Goal: Task Accomplishment & Management: Complete application form

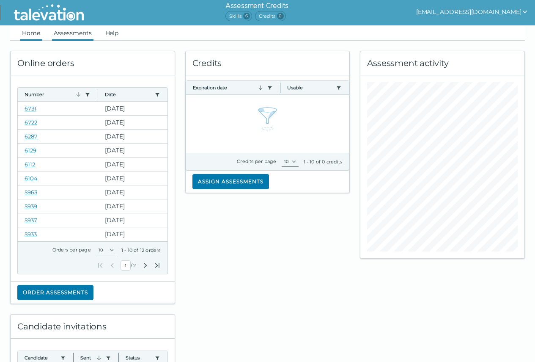
click at [75, 33] on link "Assessments" at bounding box center [72, 32] width 41 height 15
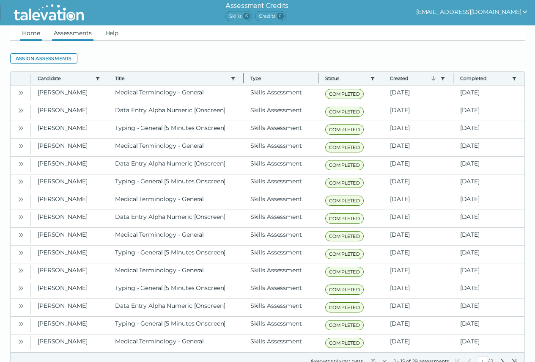
click at [26, 33] on link "Home" at bounding box center [31, 32] width 22 height 15
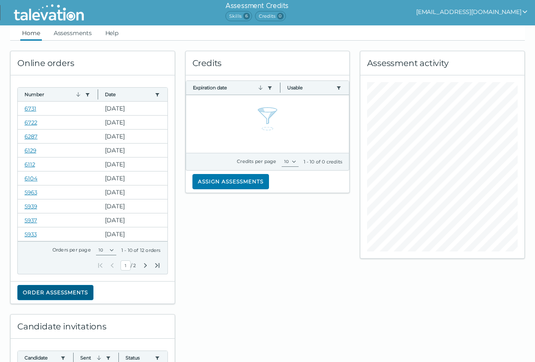
click at [58, 293] on button "Order assessments" at bounding box center [55, 292] width 76 height 15
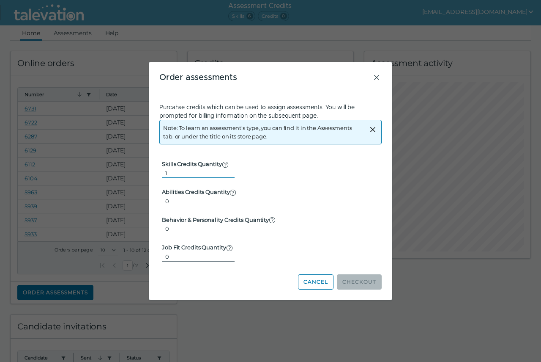
click at [224, 171] on input "1" at bounding box center [198, 173] width 73 height 10
click at [224, 171] on input "2" at bounding box center [198, 173] width 73 height 10
type input "3"
click at [224, 171] on input "3" at bounding box center [198, 173] width 73 height 10
click at [370, 77] on h3 "Order assessments" at bounding box center [265, 77] width 212 height 10
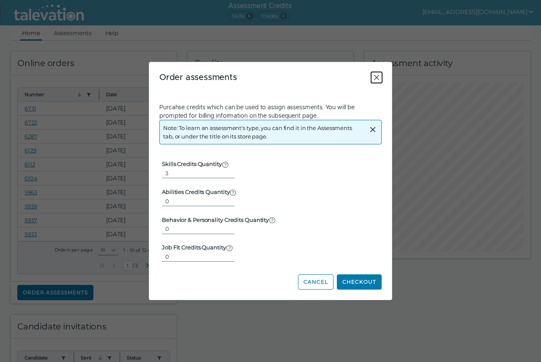
click at [378, 77] on icon "Close" at bounding box center [377, 77] width 10 height 10
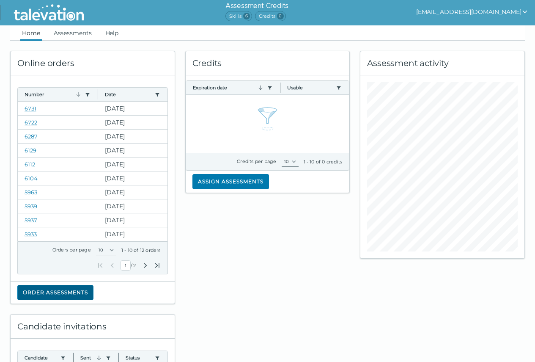
click at [58, 289] on button "Order assessments" at bounding box center [55, 292] width 76 height 15
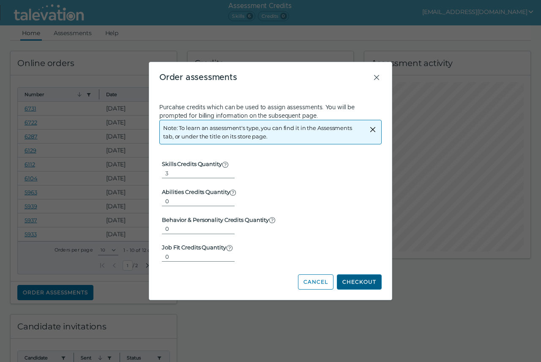
click at [359, 274] on button "Checkout" at bounding box center [359, 281] width 45 height 15
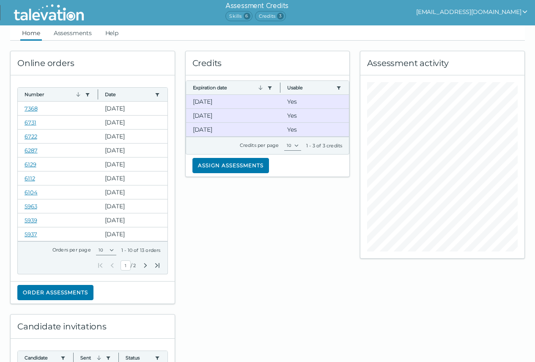
click at [491, 8] on button "[EMAIL_ADDRESS][DOMAIN_NAME]" at bounding box center [472, 12] width 112 height 10
click at [527, 12] on icon "show user actions" at bounding box center [524, 11] width 7 height 7
click at [527, 10] on icon "show user actions" at bounding box center [524, 11] width 7 height 7
click at [451, 12] on button "[EMAIL_ADDRESS][DOMAIN_NAME]" at bounding box center [472, 12] width 112 height 10
click at [225, 162] on button "Assign assessments" at bounding box center [230, 165] width 77 height 15
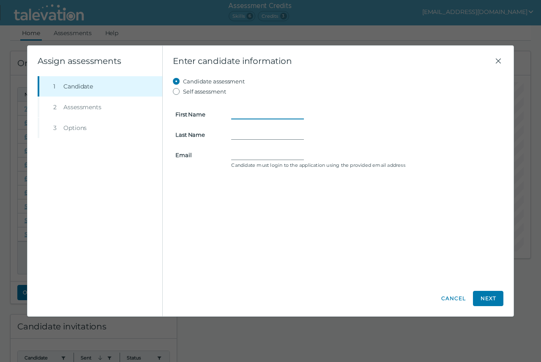
click at [247, 114] on input "First Name" at bounding box center [267, 114] width 73 height 10
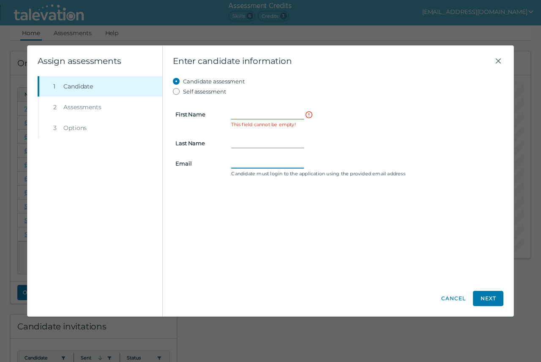
click at [255, 163] on input "Email" at bounding box center [267, 163] width 73 height 10
type input "[PERSON_NAME][EMAIL_ADDRESS][DOMAIN_NAME]"
click at [294, 117] on input "First Name" at bounding box center [267, 114] width 73 height 10
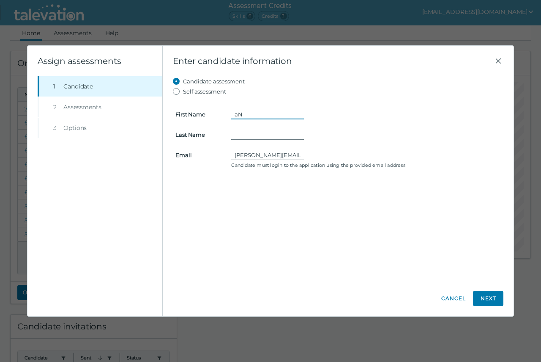
type input "a"
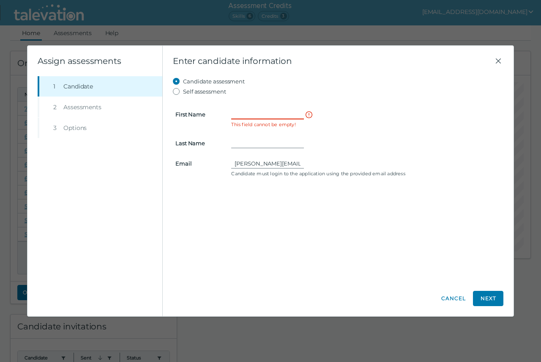
click at [249, 114] on input "First Name" at bounding box center [267, 114] width 73 height 10
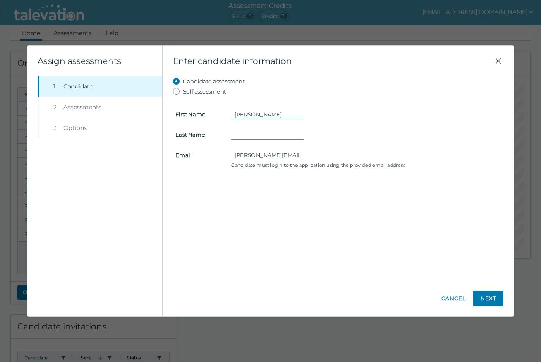
type input "[PERSON_NAME]"
click at [484, 296] on button "Next" at bounding box center [488, 298] width 30 height 15
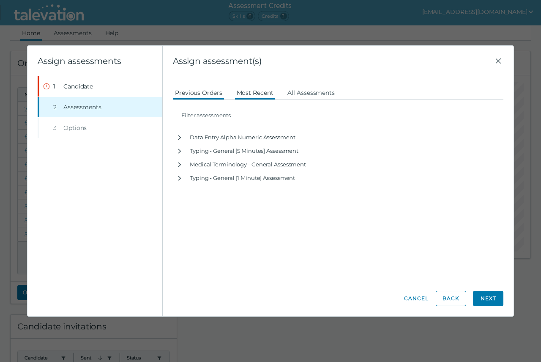
click at [261, 93] on button "Most Recent" at bounding box center [255, 92] width 41 height 15
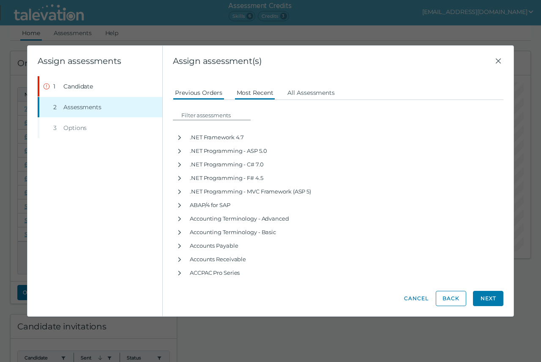
click at [198, 93] on button "Previous Orders" at bounding box center [199, 92] width 52 height 15
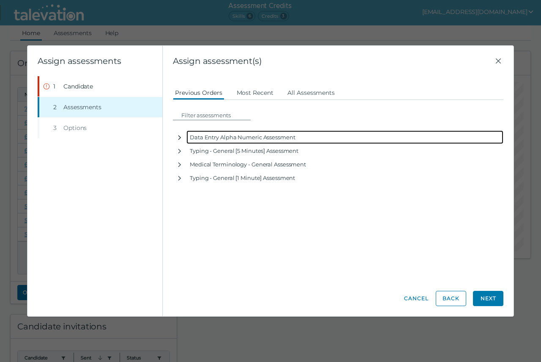
click at [180, 138] on icon "button" at bounding box center [179, 137] width 3 height 5
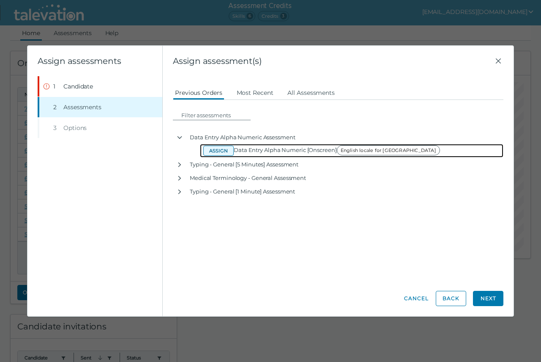
click at [218, 150] on button "Assign" at bounding box center [218, 150] width 30 height 10
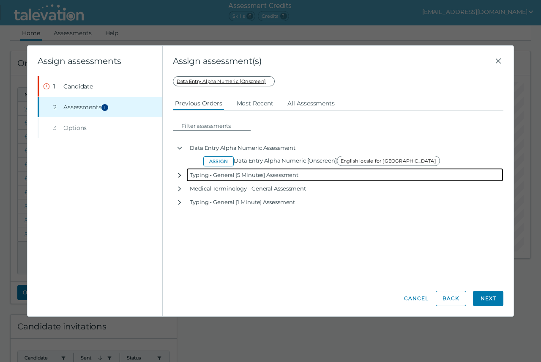
click at [178, 175] on icon "button" at bounding box center [179, 175] width 7 height 7
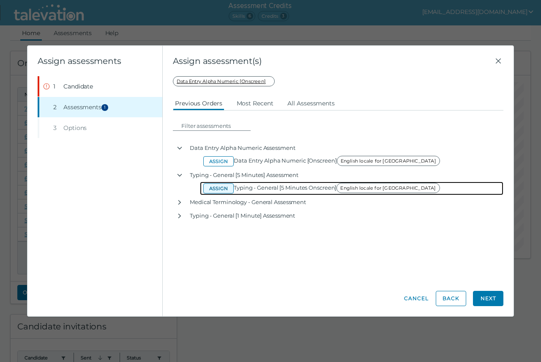
click at [222, 187] on button "Assign" at bounding box center [218, 188] width 30 height 10
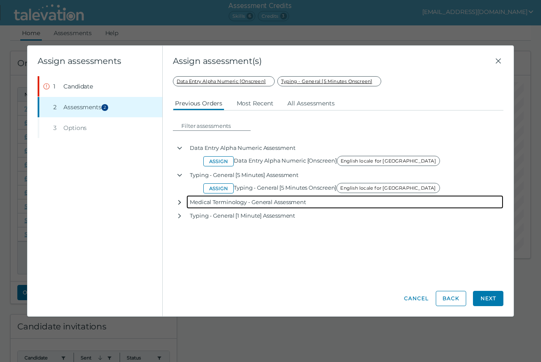
click at [180, 201] on icon "button" at bounding box center [179, 202] width 3 height 5
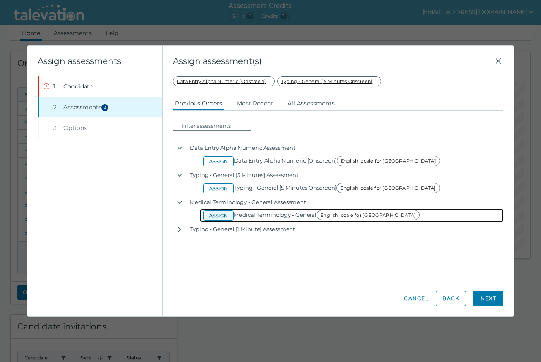
click at [220, 212] on button "Assign" at bounding box center [218, 215] width 30 height 10
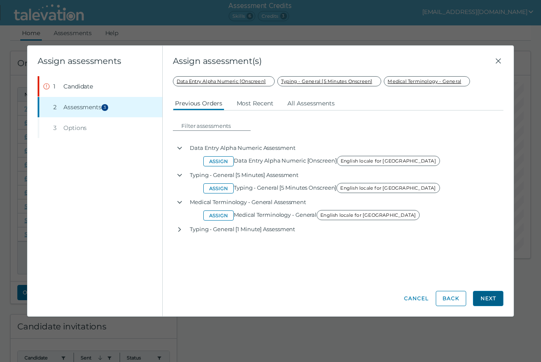
click at [483, 296] on button "Next" at bounding box center [488, 298] width 30 height 15
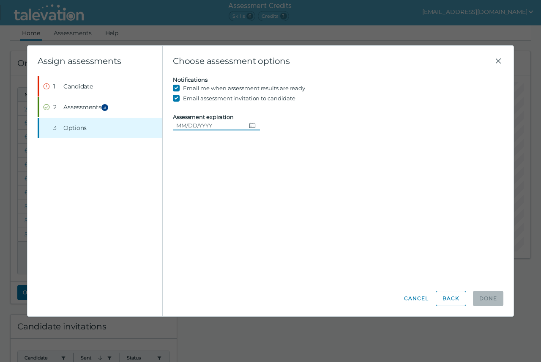
click at [252, 125] on icon "Choose date" at bounding box center [252, 125] width 7 height 7
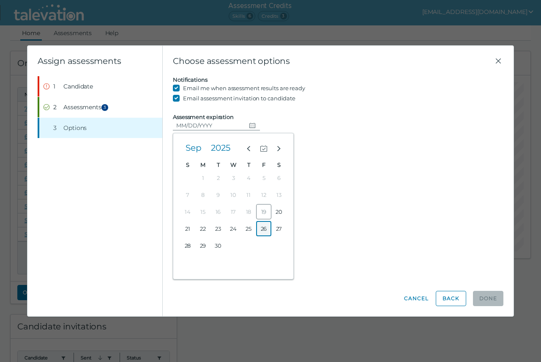
click at [263, 226] on button "26" at bounding box center [263, 228] width 15 height 15
type input "[DATE]"
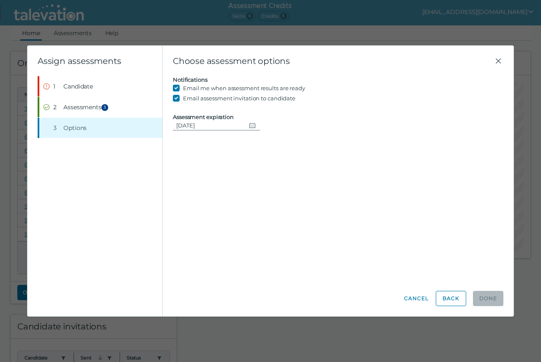
click at [209, 105] on clr-wizard-page "Notifications Email me when assessment results are ready Email assessment invit…" at bounding box center [338, 103] width 331 height 54
click at [224, 124] on input "[DATE]" at bounding box center [209, 125] width 73 height 10
click at [365, 214] on div "Candidate assessment Self assessment First Name [PERSON_NAME] Last Name [PERSON…" at bounding box center [338, 178] width 331 height 204
click at [259, 176] on div "Candidate assessment Self assessment First Name [PERSON_NAME] Last Name [PERSON…" at bounding box center [338, 178] width 331 height 204
click at [206, 124] on input "[DATE]" at bounding box center [209, 125] width 73 height 10
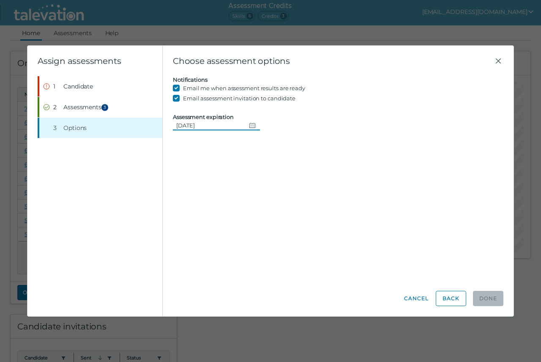
click at [250, 126] on icon "Change date, 09/26/2025" at bounding box center [252, 125] width 7 height 7
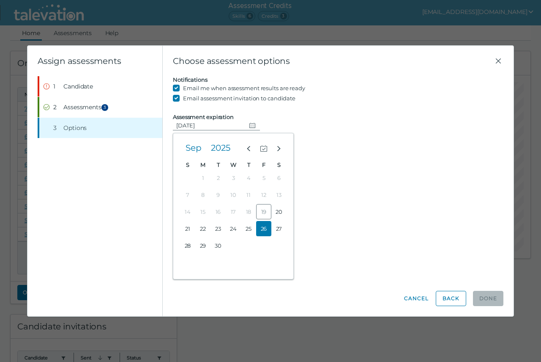
click at [260, 230] on button "26" at bounding box center [263, 228] width 15 height 15
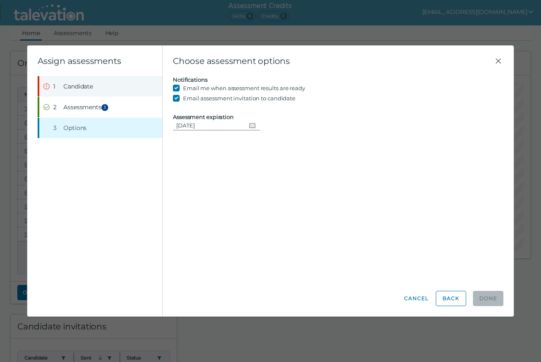
click at [65, 82] on button "Step 1 Candidate" at bounding box center [100, 86] width 123 height 20
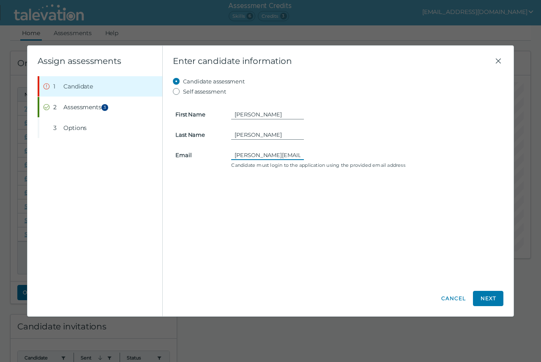
click at [264, 153] on input "[PERSON_NAME][EMAIL_ADDRESS][DOMAIN_NAME]" at bounding box center [267, 155] width 73 height 10
click at [267, 154] on input "[PERSON_NAME][EMAIL_ADDRESS][DOMAIN_NAME]" at bounding box center [267, 155] width 73 height 10
drag, startPoint x: 235, startPoint y: 154, endPoint x: 332, endPoint y: 160, distance: 97.0
click at [332, 160] on div "[PERSON_NAME][EMAIL_ADDRESS][DOMAIN_NAME] Candidate must login to the applicati…" at bounding box center [366, 159] width 280 height 19
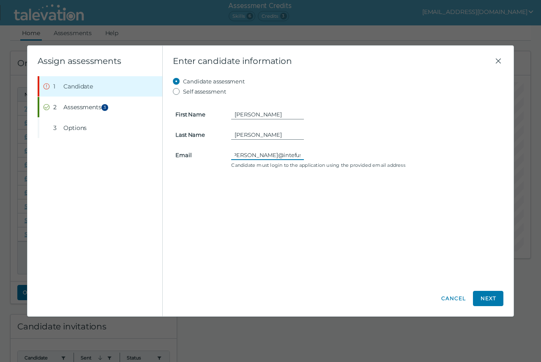
scroll to position [0, 16]
type input "[PERSON_NAME][EMAIL_ADDRESS][DOMAIN_NAME]"
click at [490, 301] on button "Next" at bounding box center [488, 298] width 30 height 15
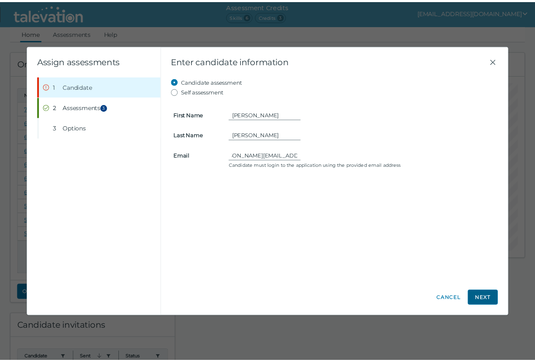
scroll to position [0, 0]
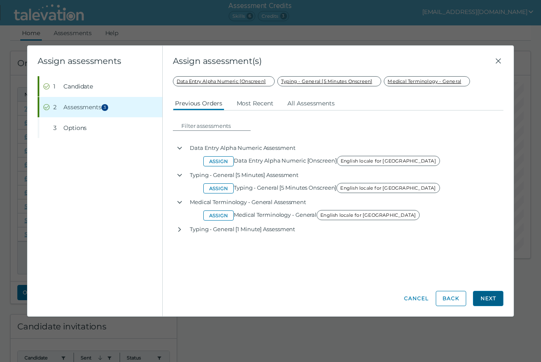
click at [486, 294] on button "Next" at bounding box center [488, 298] width 30 height 15
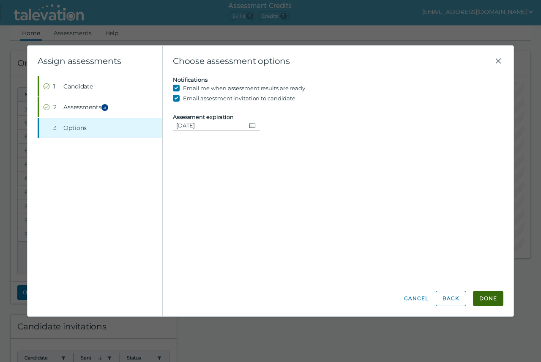
click at [488, 297] on button "Done" at bounding box center [488, 298] width 30 height 15
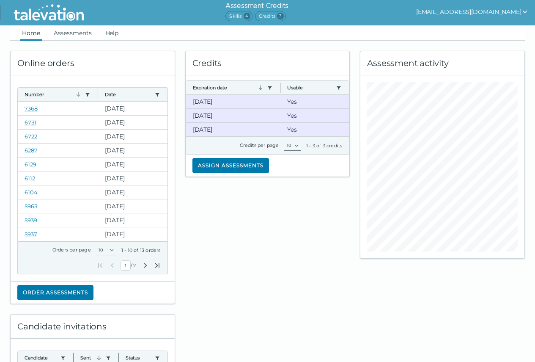
click at [250, 15] on span "4" at bounding box center [247, 16] width 7 height 7
click at [295, 145] on select "10" at bounding box center [292, 145] width 17 height 10
click at [284, 140] on select "10" at bounding box center [292, 145] width 17 height 10
click at [28, 107] on link "7368" at bounding box center [31, 108] width 13 height 7
